Goal: Task Accomplishment & Management: Manage account settings

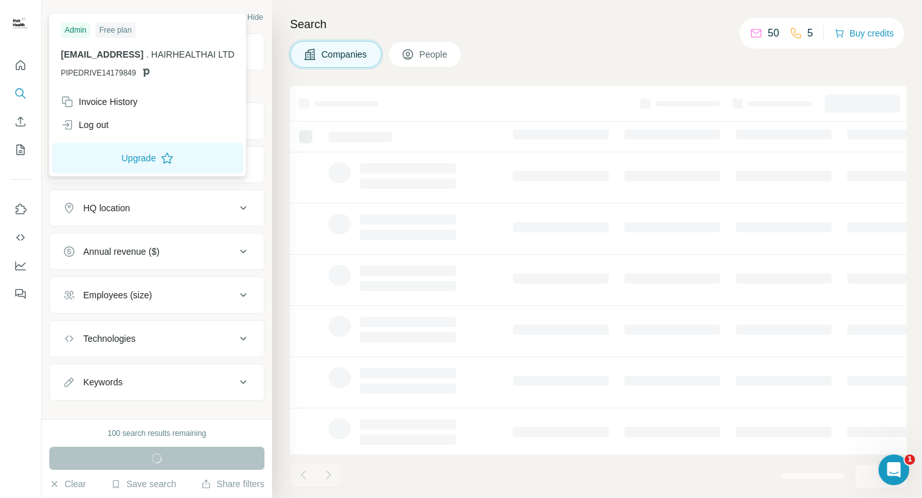
click at [82, 58] on span "engineering@hairhealth.ai" at bounding box center [102, 54] width 83 height 10
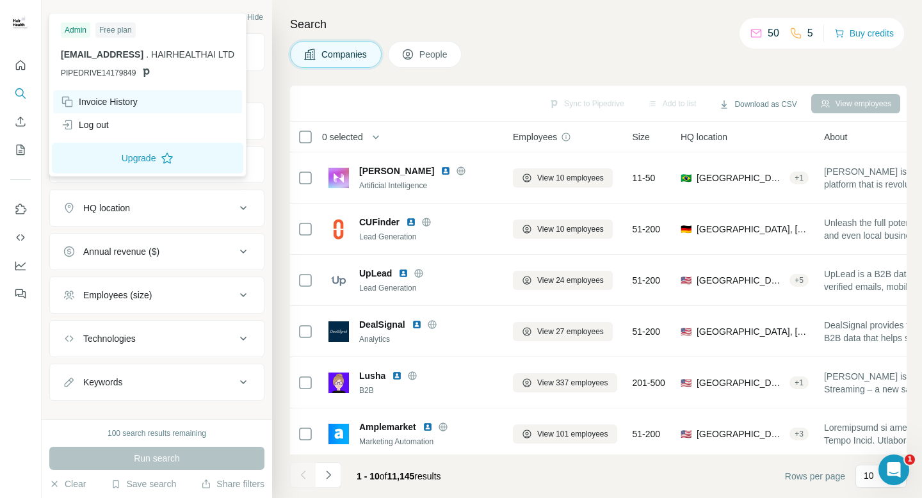
click at [102, 104] on div "Invoice History" at bounding box center [99, 101] width 77 height 13
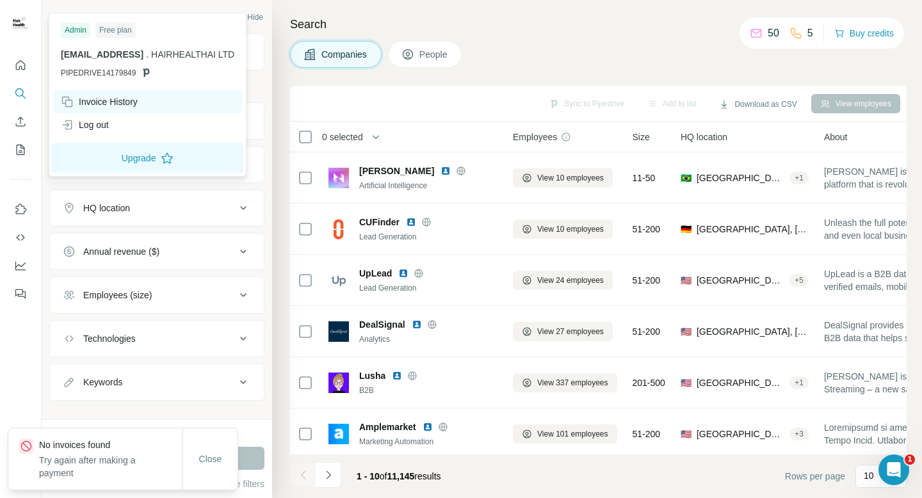
click at [102, 104] on div "Invoice History" at bounding box center [99, 101] width 77 height 13
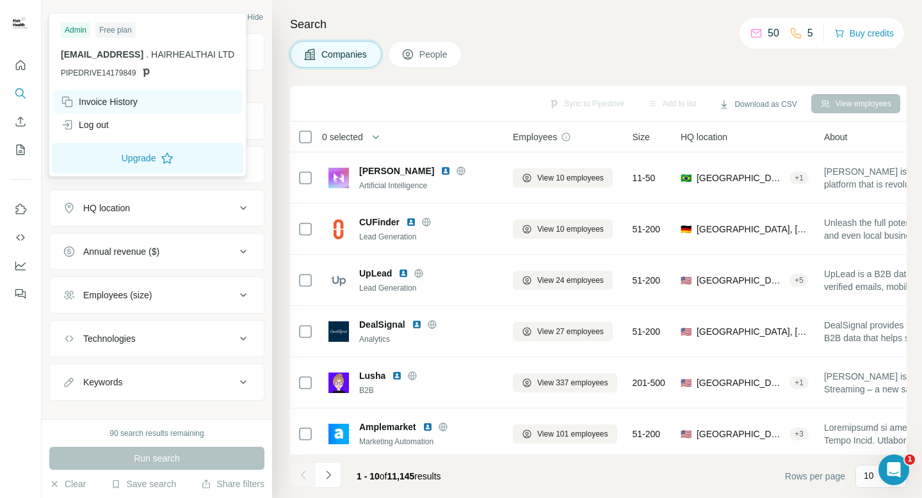
click at [102, 104] on div "Invoice History" at bounding box center [99, 101] width 77 height 13
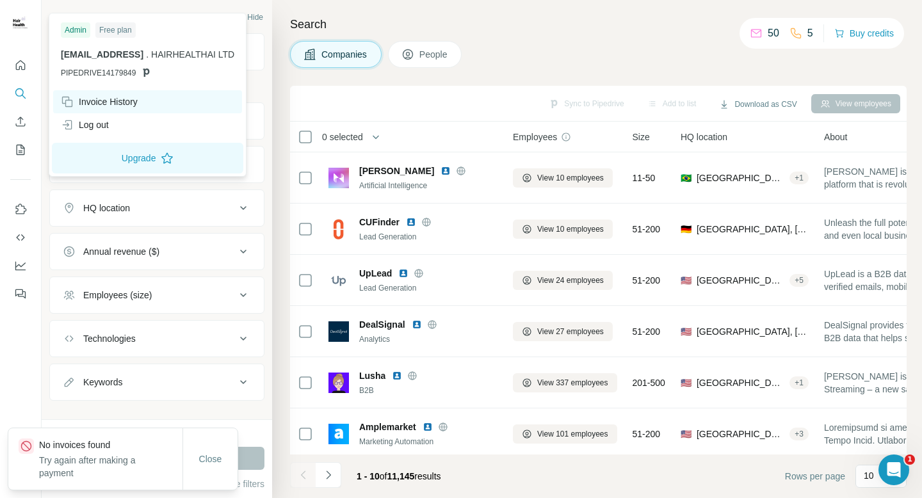
click at [149, 102] on div "Invoice History" at bounding box center [147, 101] width 189 height 23
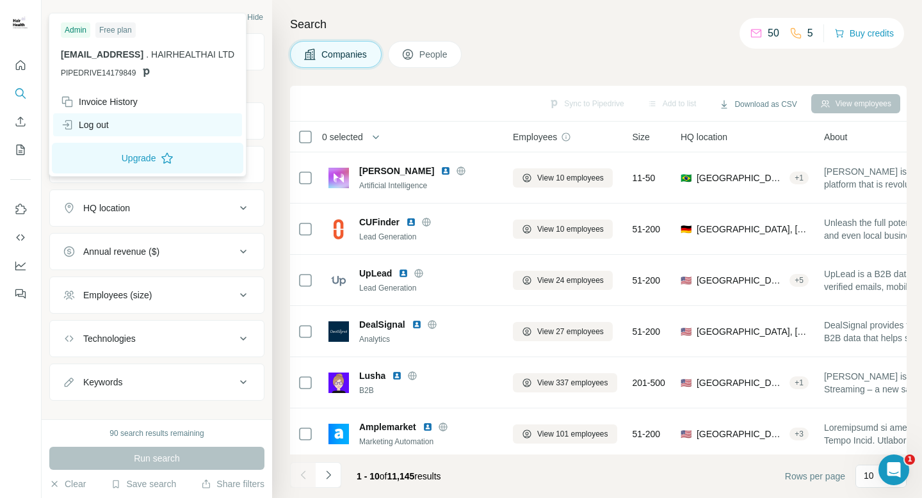
click at [102, 133] on div "Log out" at bounding box center [147, 124] width 189 height 23
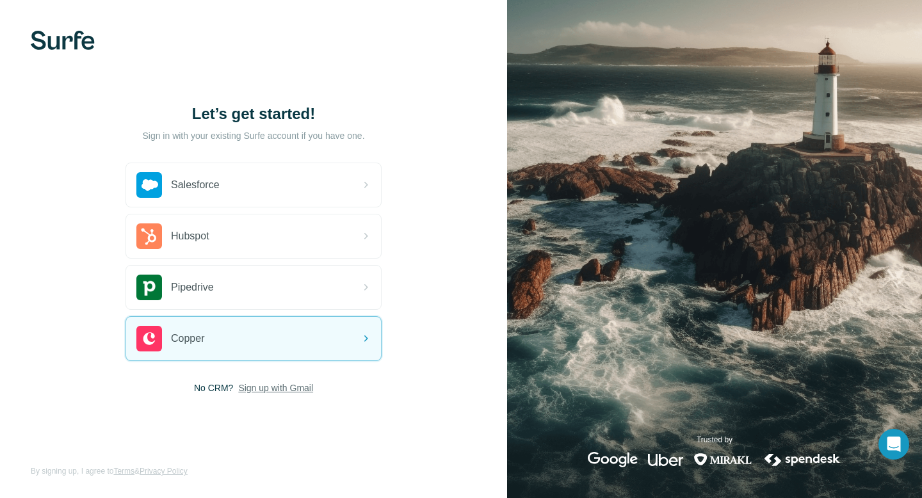
click at [275, 388] on span "Sign up with Gmail" at bounding box center [275, 387] width 75 height 13
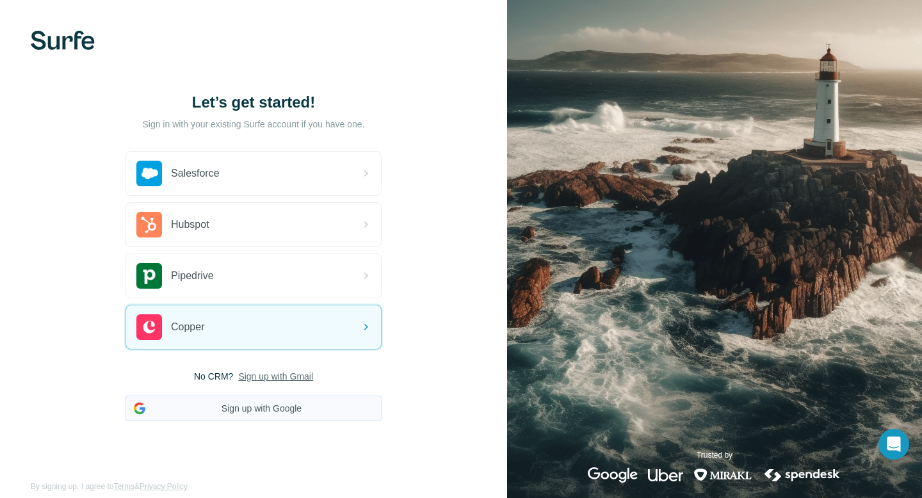
click at [271, 406] on button "Sign up with Google" at bounding box center [253, 409] width 256 height 26
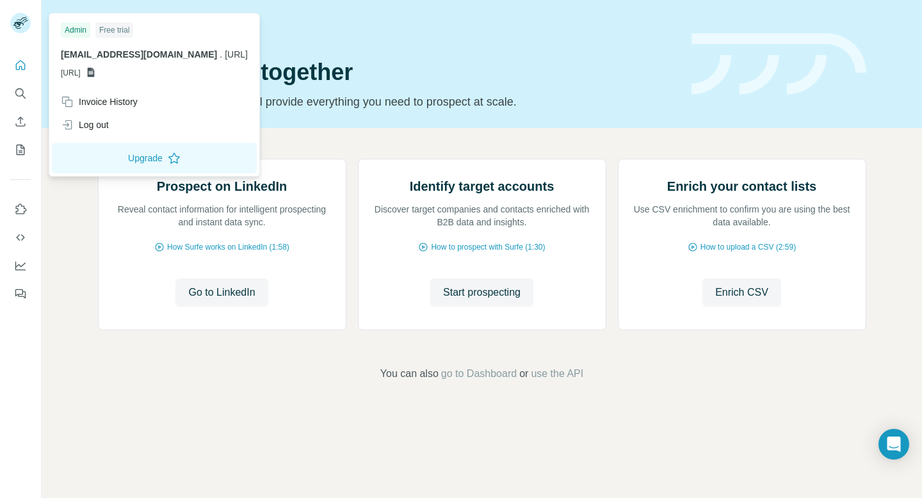
click at [17, 29] on rect at bounding box center [20, 23] width 20 height 20
click at [86, 104] on div "Invoice History" at bounding box center [99, 101] width 77 height 13
click at [794, 141] on div "Prospect on LinkedIn Reveal contact information for intelligent prospecting and…" at bounding box center [482, 270] width 880 height 284
click at [15, 21] on rect at bounding box center [20, 23] width 20 height 20
click at [16, 24] on rect at bounding box center [20, 23] width 20 height 20
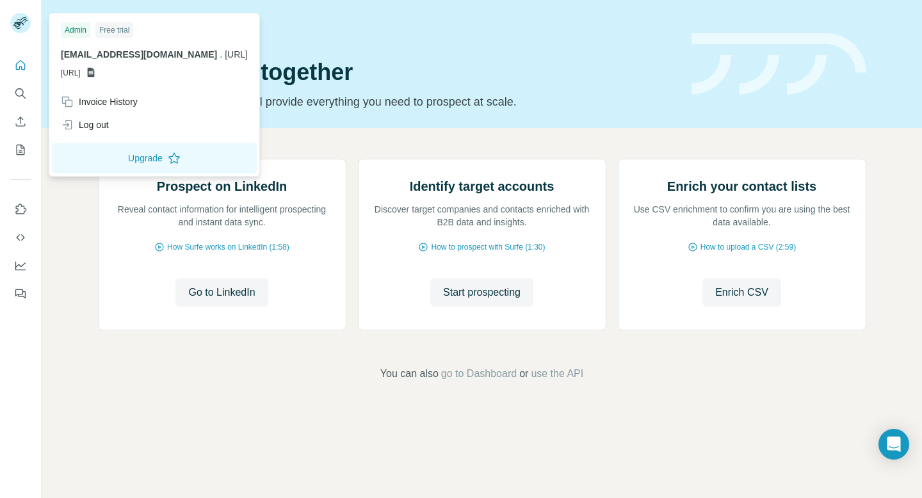
scroll to position [52, 0]
click at [493, 381] on span "go to Dashboard" at bounding box center [479, 373] width 76 height 15
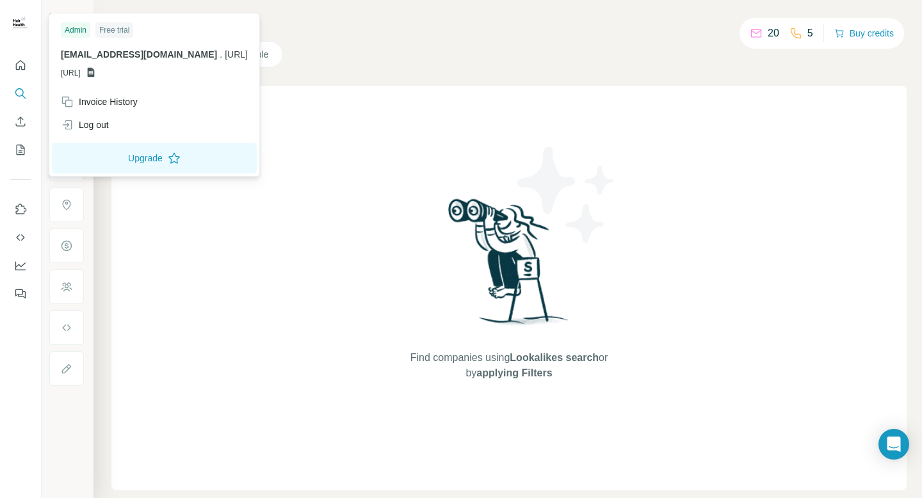
click at [22, 20] on img at bounding box center [20, 23] width 20 height 20
click at [104, 127] on div "Log out" at bounding box center [85, 124] width 48 height 13
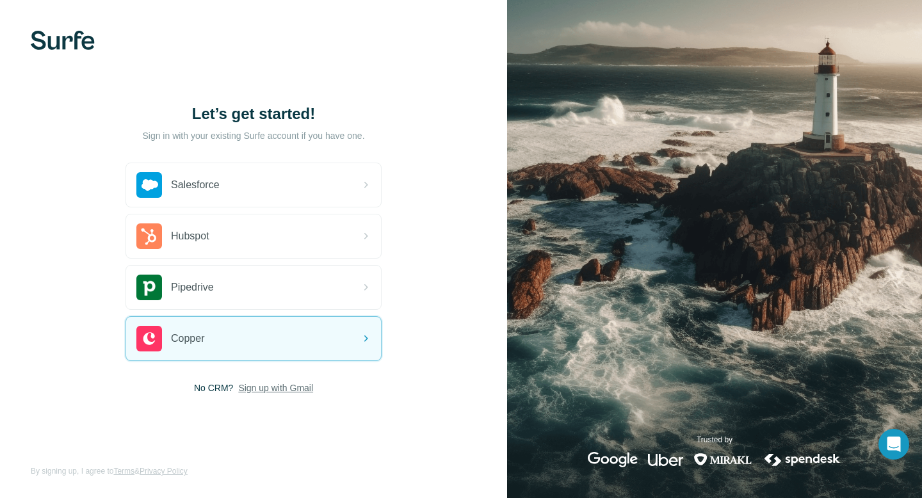
click at [305, 389] on span "Sign up with Gmail" at bounding box center [275, 387] width 75 height 13
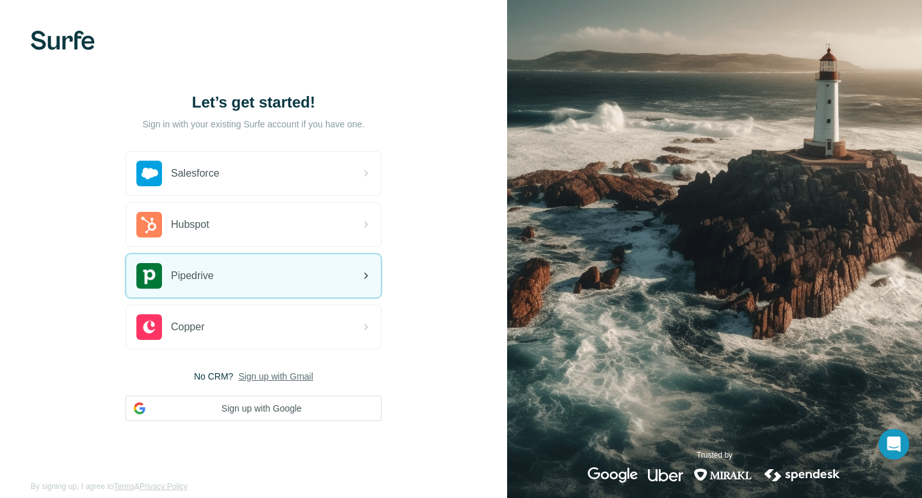
click at [301, 285] on div "Pipedrive" at bounding box center [253, 276] width 255 height 44
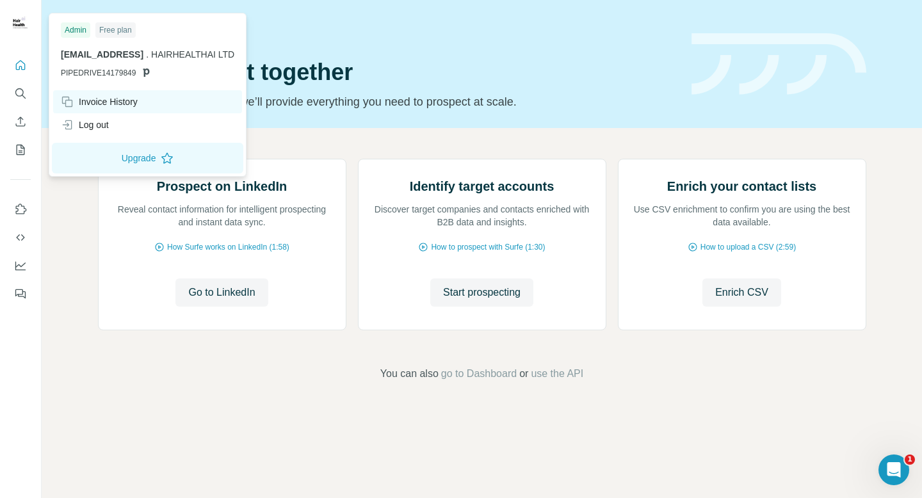
click at [122, 107] on div "Invoice History" at bounding box center [99, 101] width 77 height 13
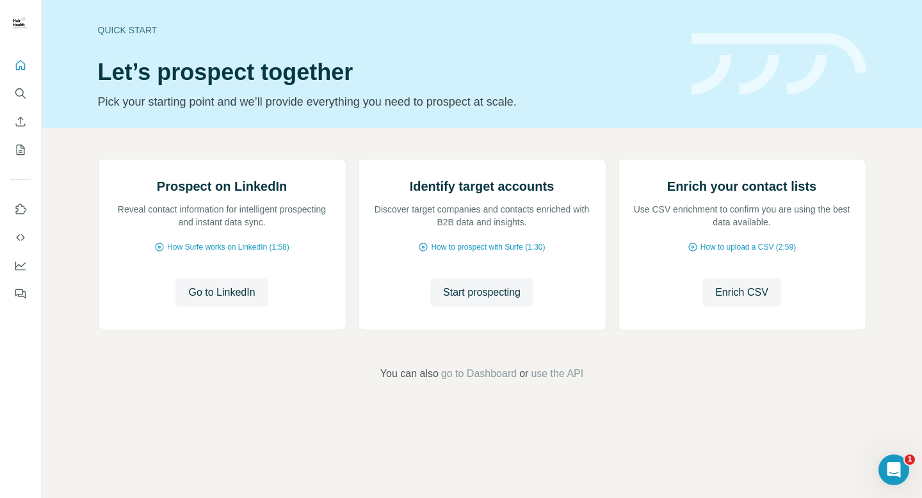
click at [433, 35] on div "Quick start" at bounding box center [387, 30] width 578 height 13
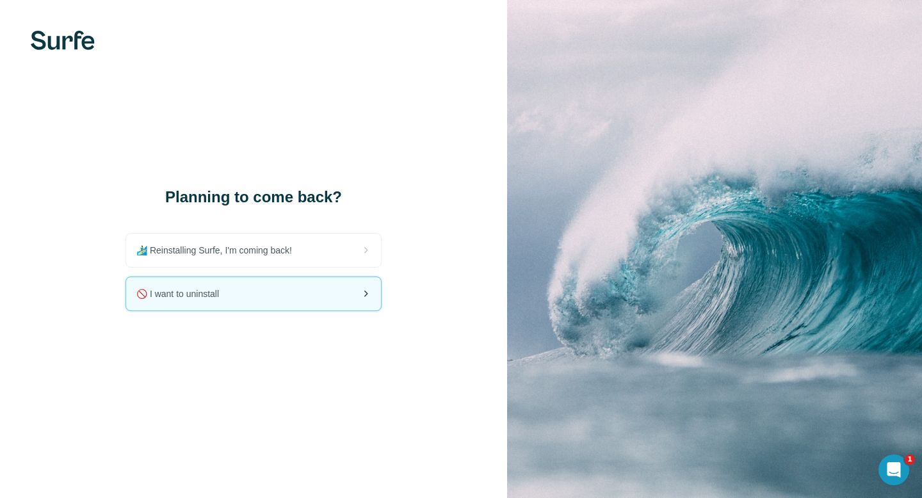
click at [260, 285] on div "🚫 I want to uninstall" at bounding box center [253, 293] width 255 height 33
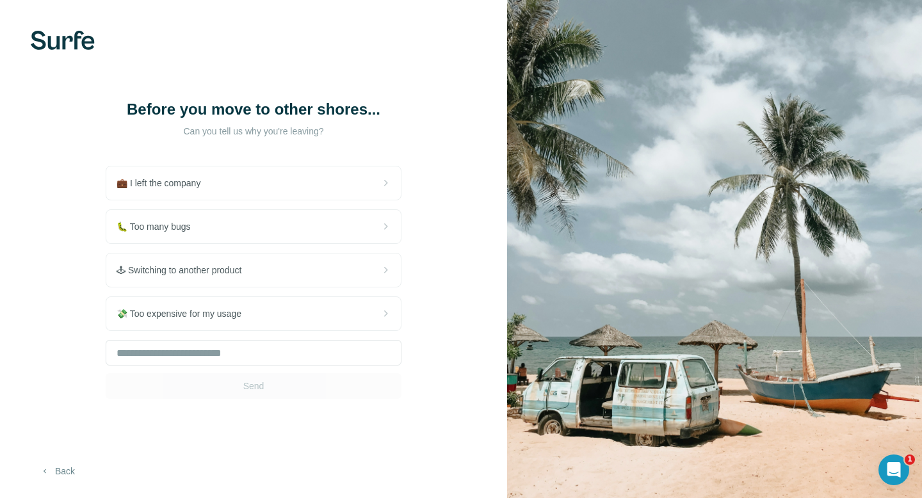
click at [60, 476] on button "Back" at bounding box center [57, 471] width 53 height 23
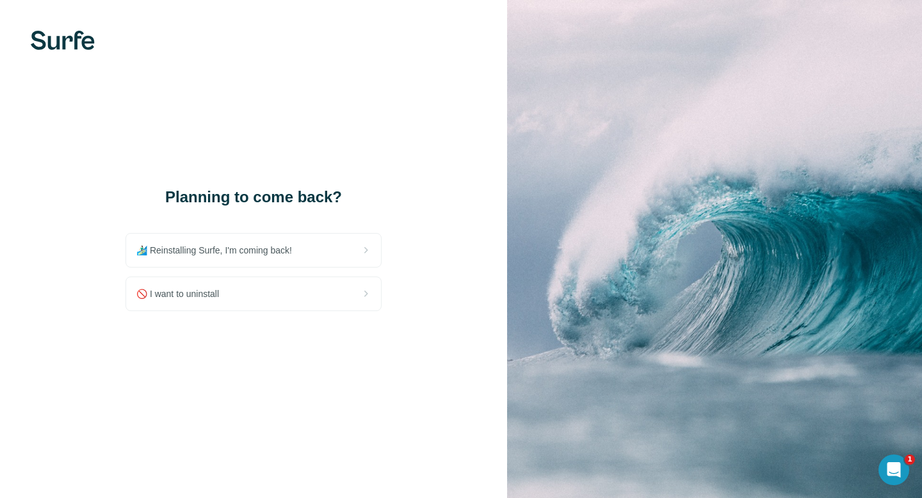
click at [300, 390] on div "Planning to come back? 🏄🏻‍♂️ Reinstalling Surfe, I'm coming back! 🚫 I want to u…" at bounding box center [253, 249] width 507 height 498
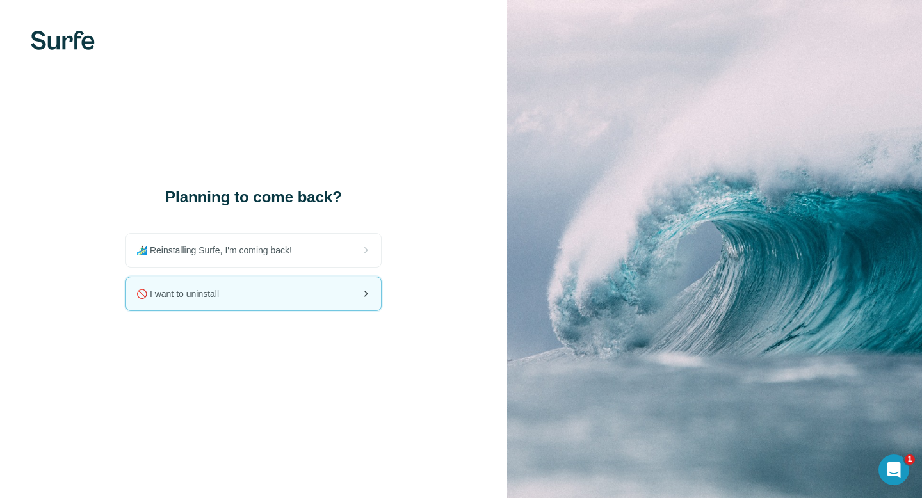
click at [264, 291] on div "🚫 I want to uninstall" at bounding box center [253, 293] width 255 height 33
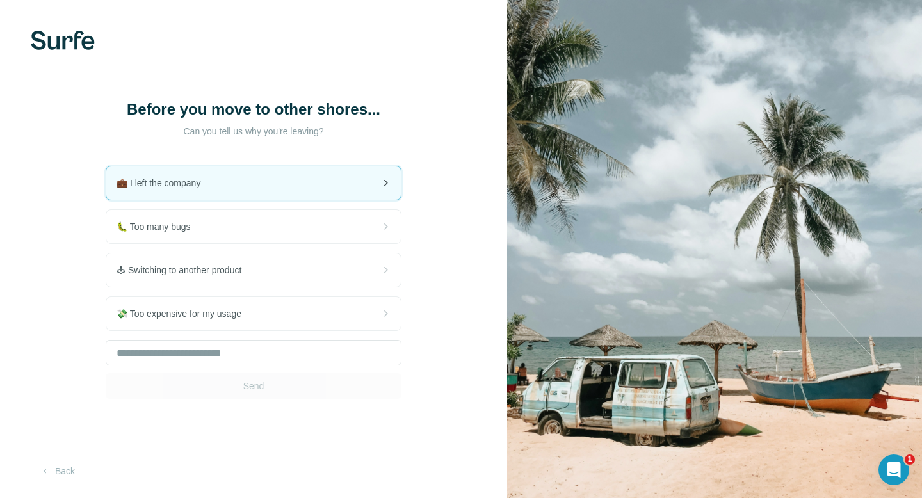
click at [221, 200] on div "💼 I left the company" at bounding box center [253, 182] width 294 height 33
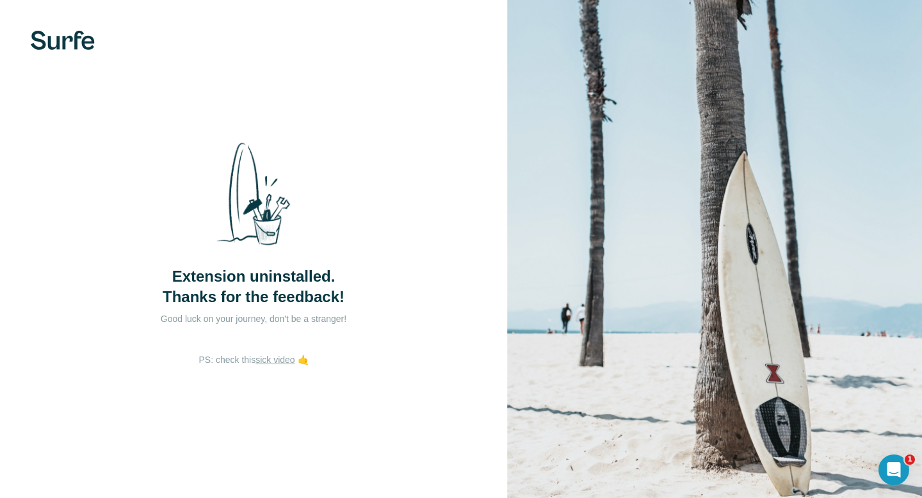
click at [888, 477] on div "Open Intercom Messenger" at bounding box center [893, 470] width 42 height 42
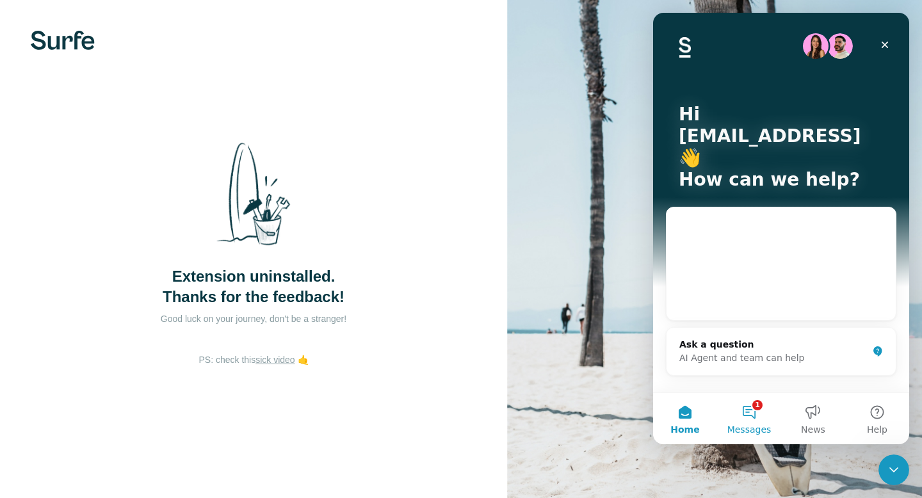
click at [750, 405] on button "1 Messages" at bounding box center [749, 418] width 64 height 51
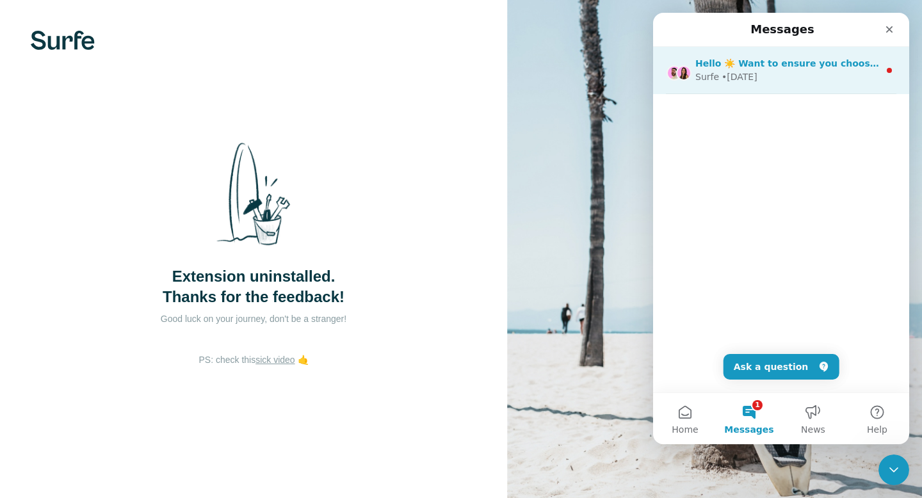
click at [780, 77] on div "Surfe • [DATE]" at bounding box center [787, 76] width 184 height 13
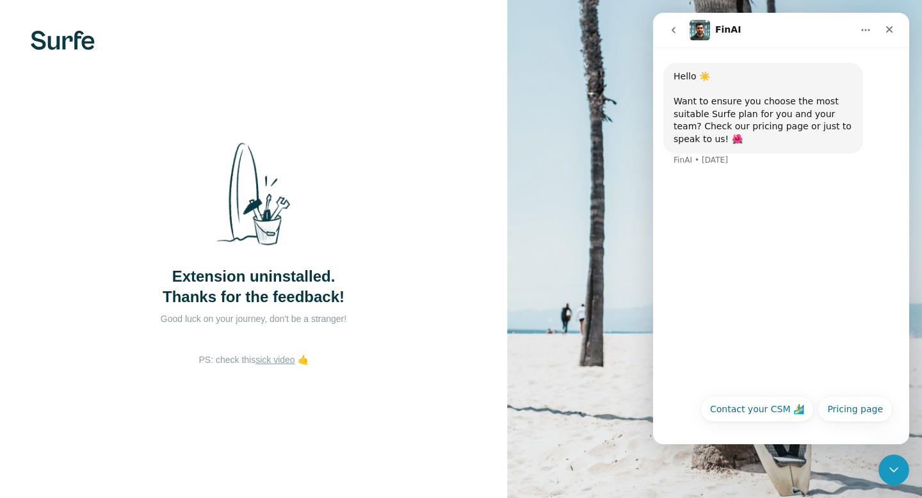
click at [749, 434] on div "Hello ☀️ Want to ensure you choose the most suitable Surfe plan for you and you…" at bounding box center [781, 245] width 256 height 397
click at [886, 35] on div "Close" at bounding box center [889, 29] width 23 height 23
